Goal: Information Seeking & Learning: Learn about a topic

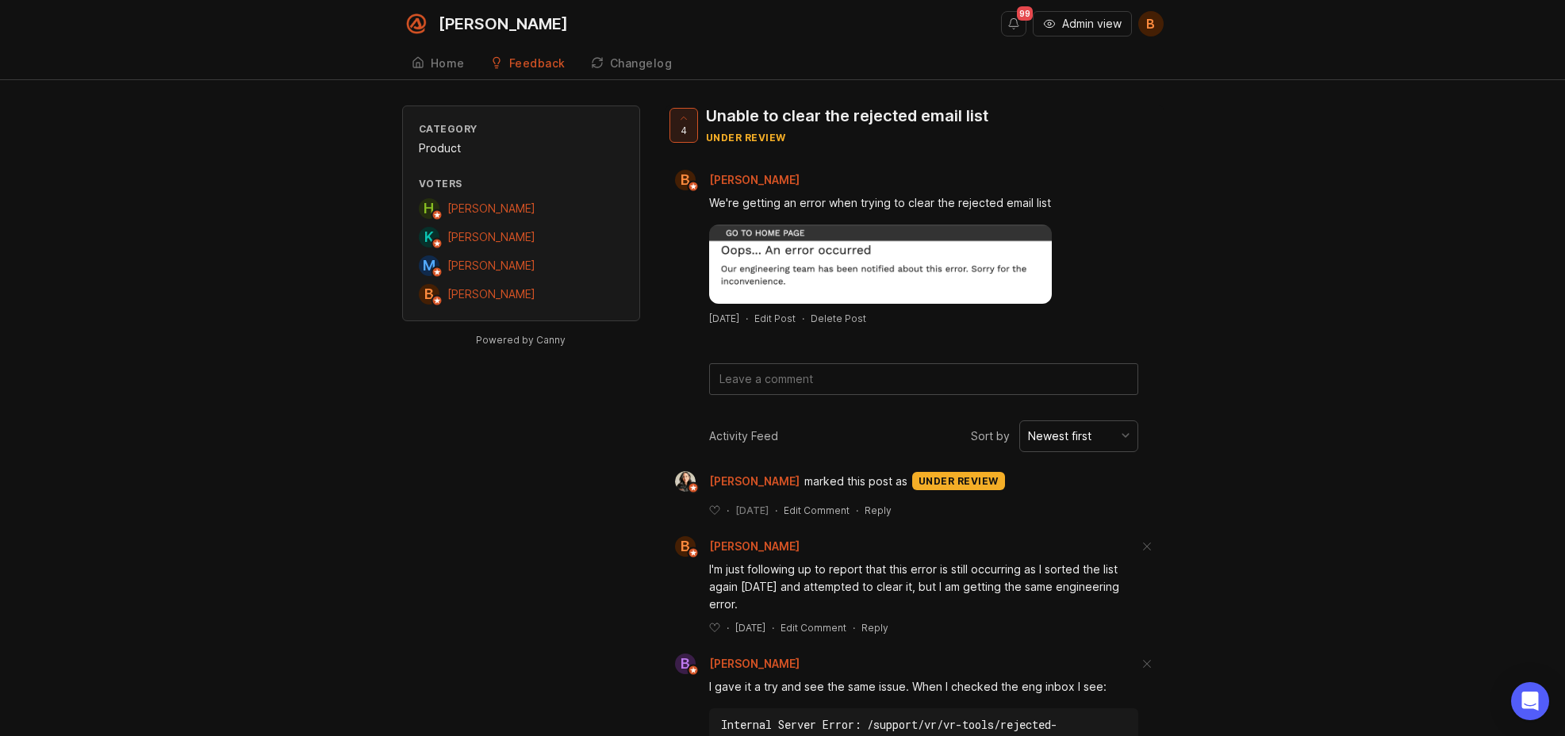
click at [285, 265] on div "Category Product Voters H [PERSON_NAME] K [PERSON_NAME] M [PERSON_NAME] B [PERS…" at bounding box center [782, 543] width 1565 height 877
click at [1086, 32] on button "Admin view" at bounding box center [1082, 23] width 99 height 25
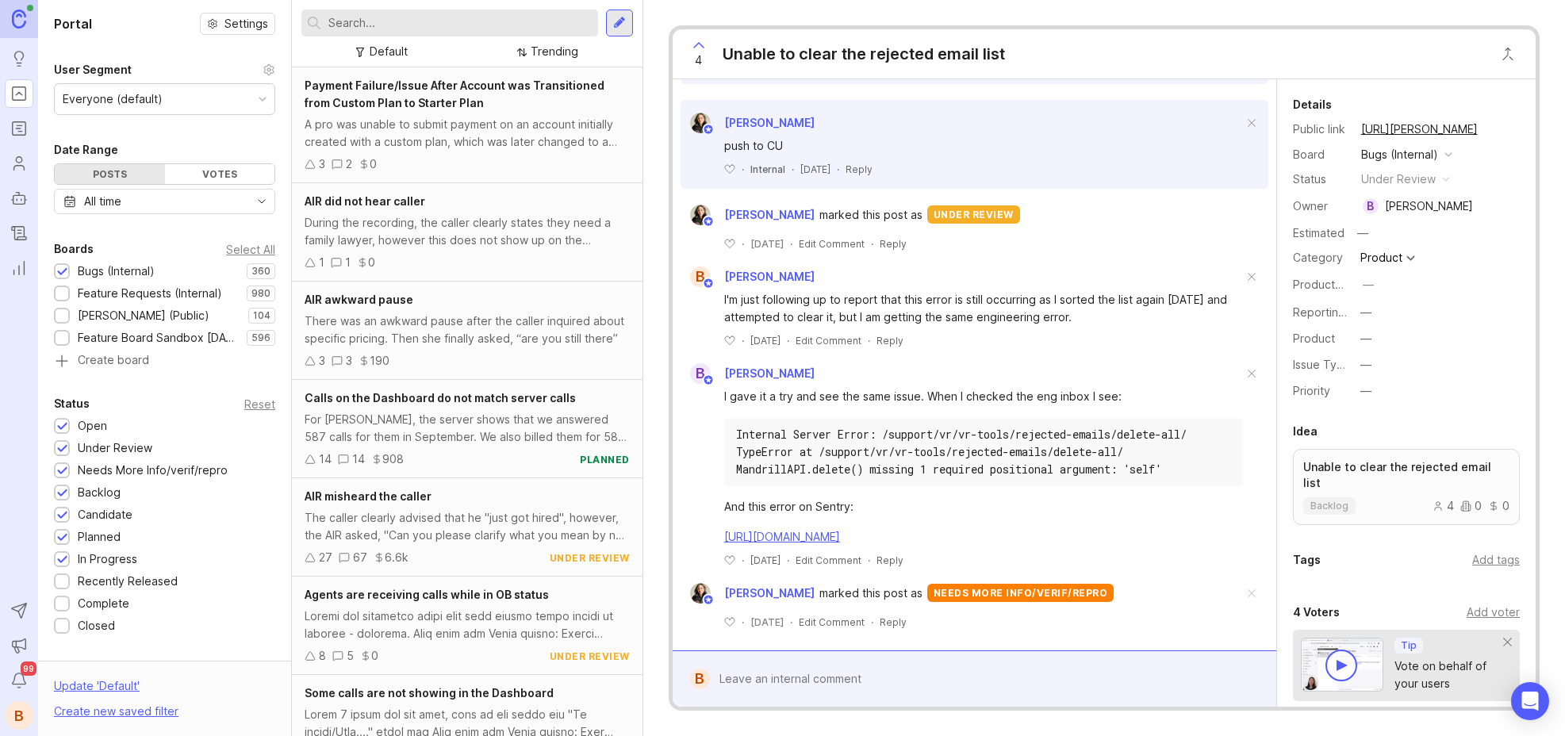
scroll to position [907, 0]
